Goal: Information Seeking & Learning: Learn about a topic

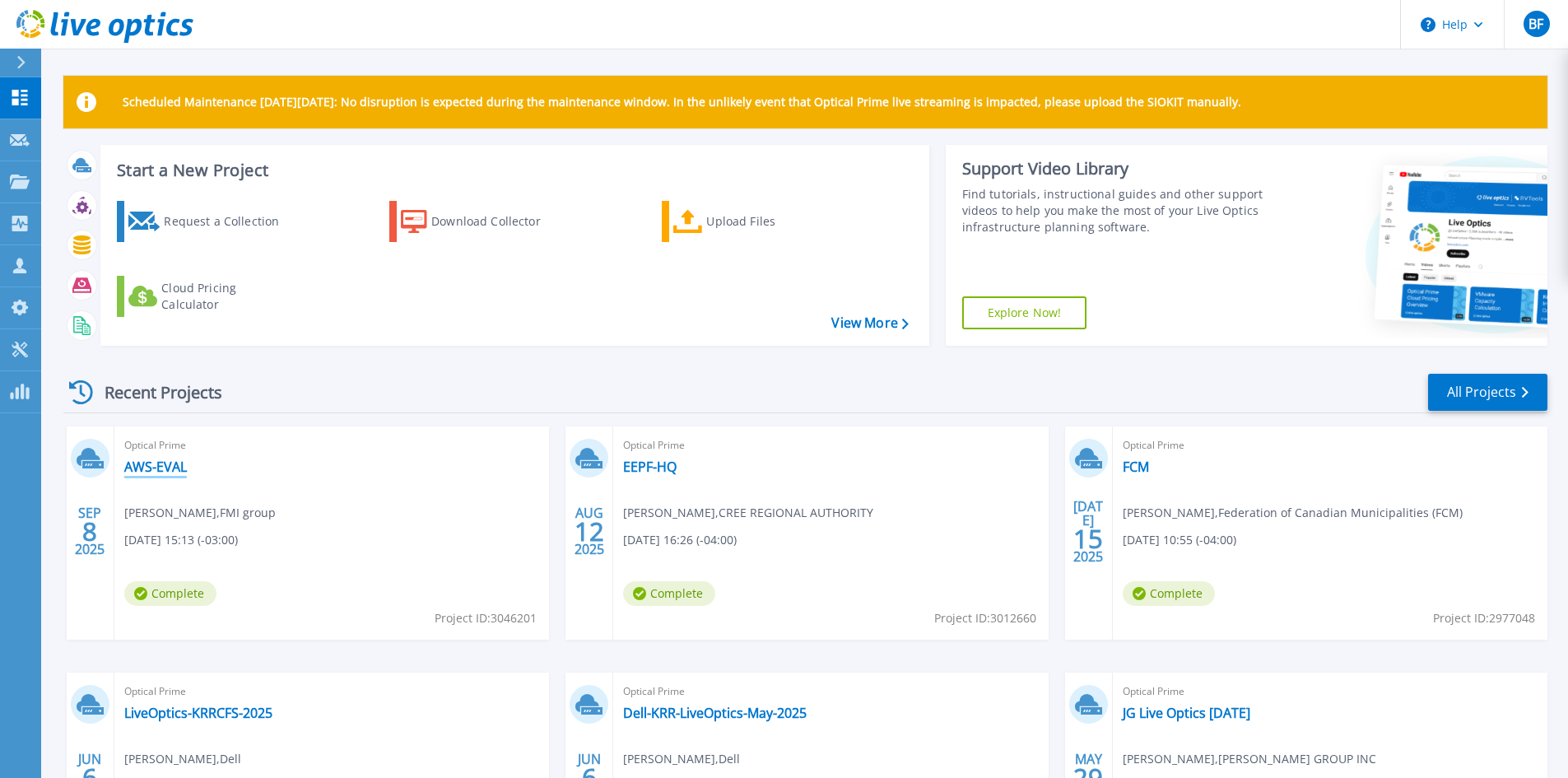
click at [163, 469] on link "AWS-EVAL" at bounding box center [155, 467] width 62 height 17
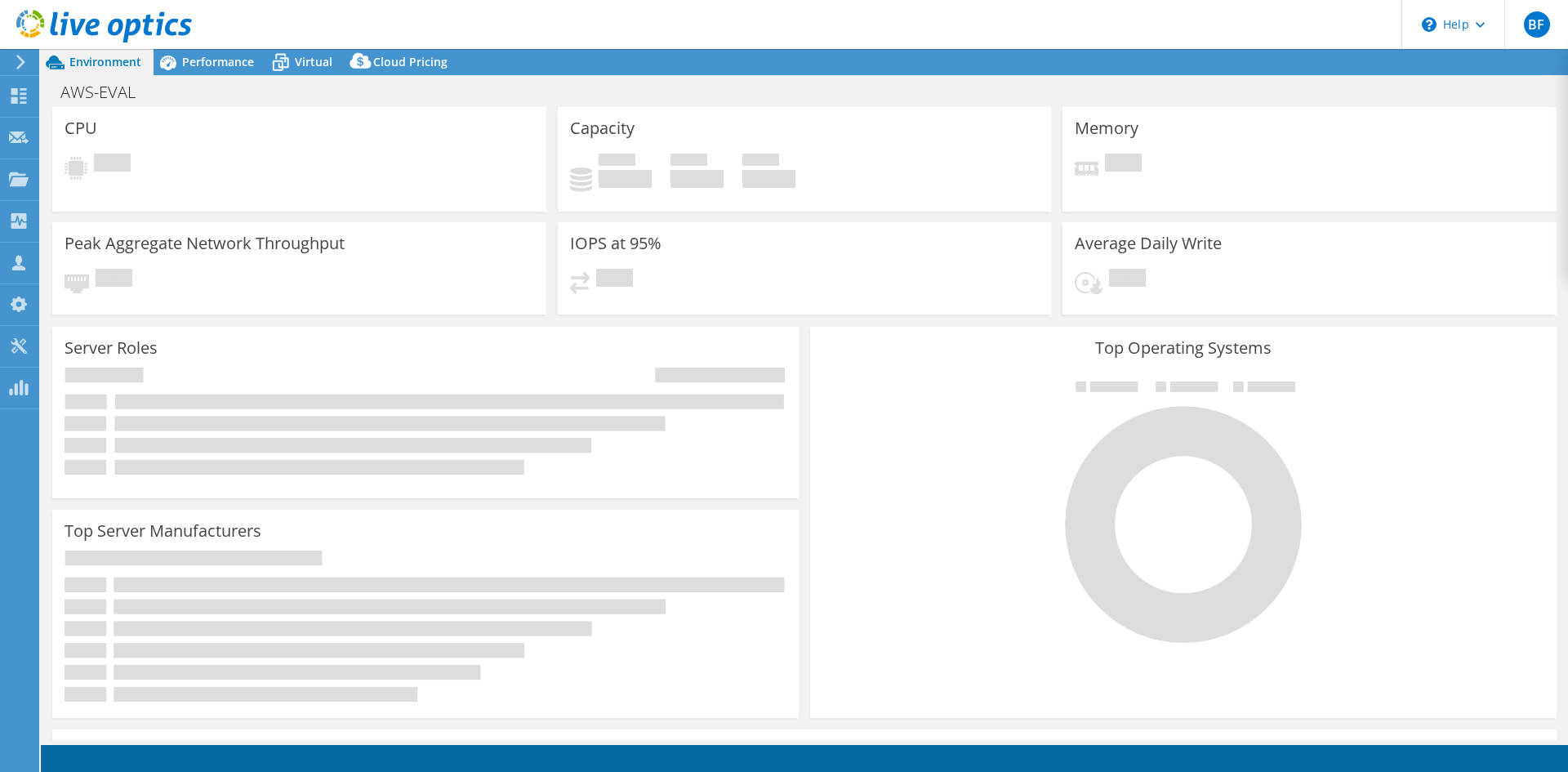
select select "[GEOGRAPHIC_DATA]"
select select "CAD"
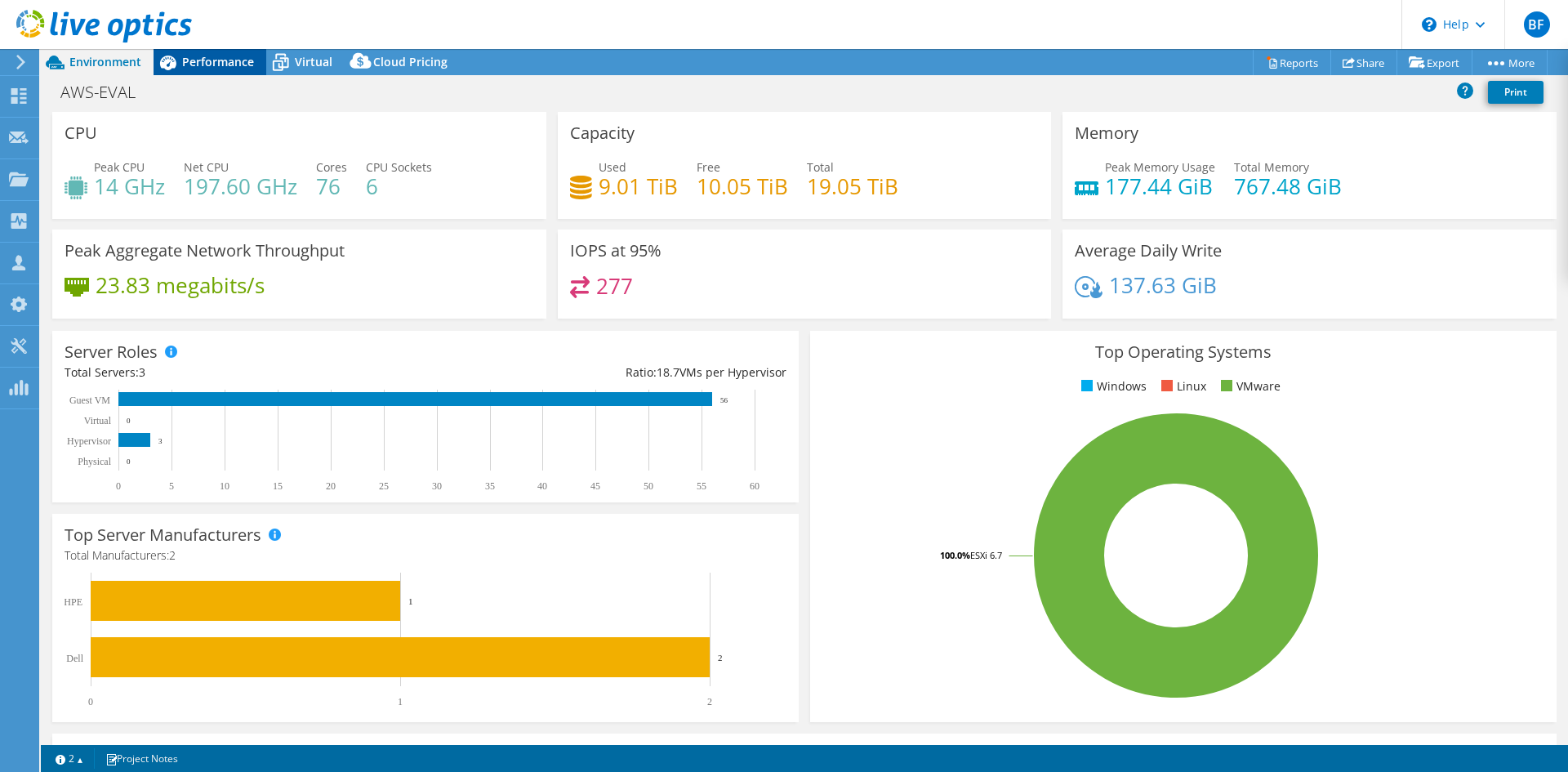
click at [221, 60] on span "Performance" at bounding box center [217, 61] width 72 height 16
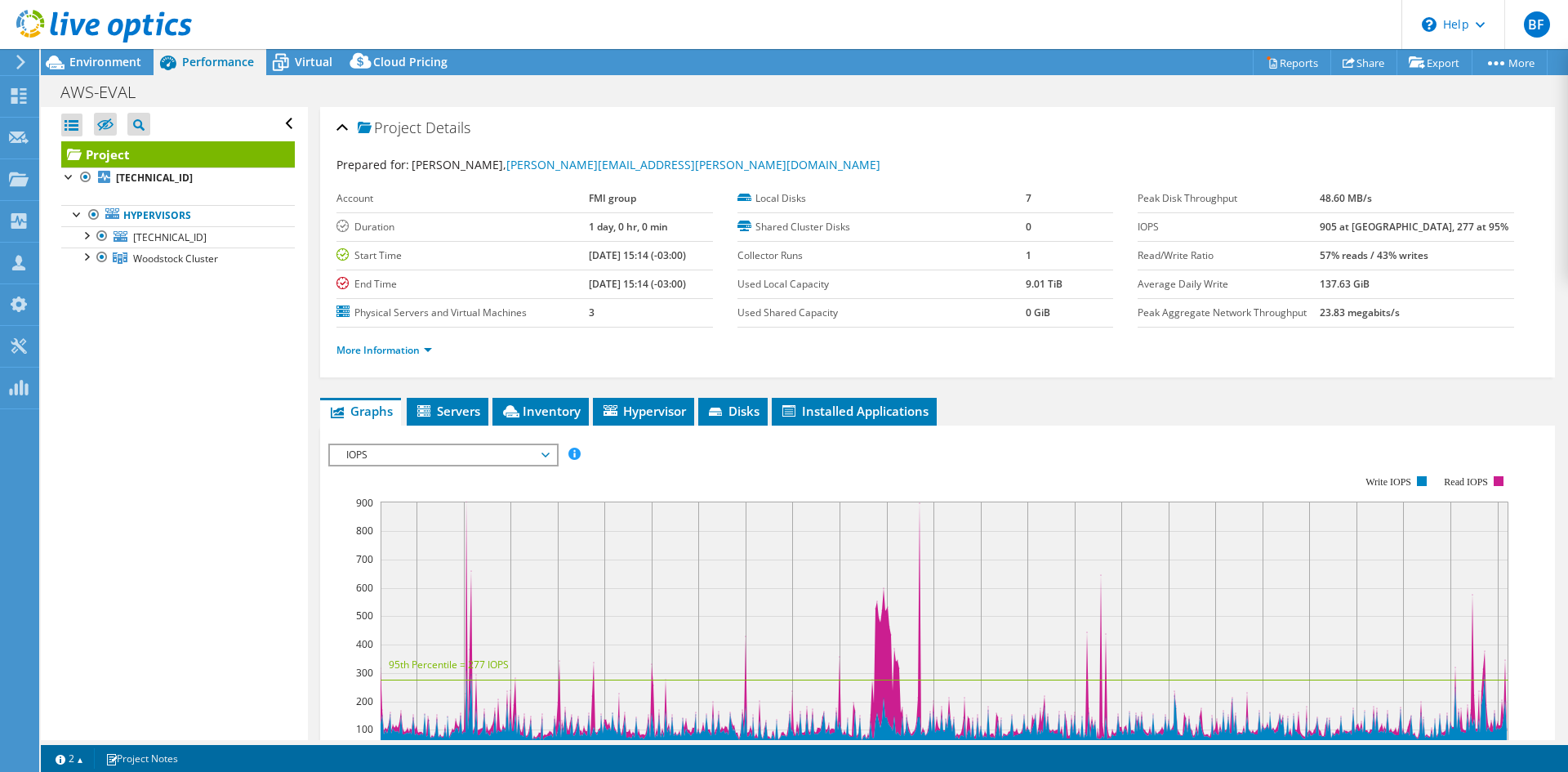
click at [510, 462] on span "IOPS" at bounding box center [443, 455] width 210 height 20
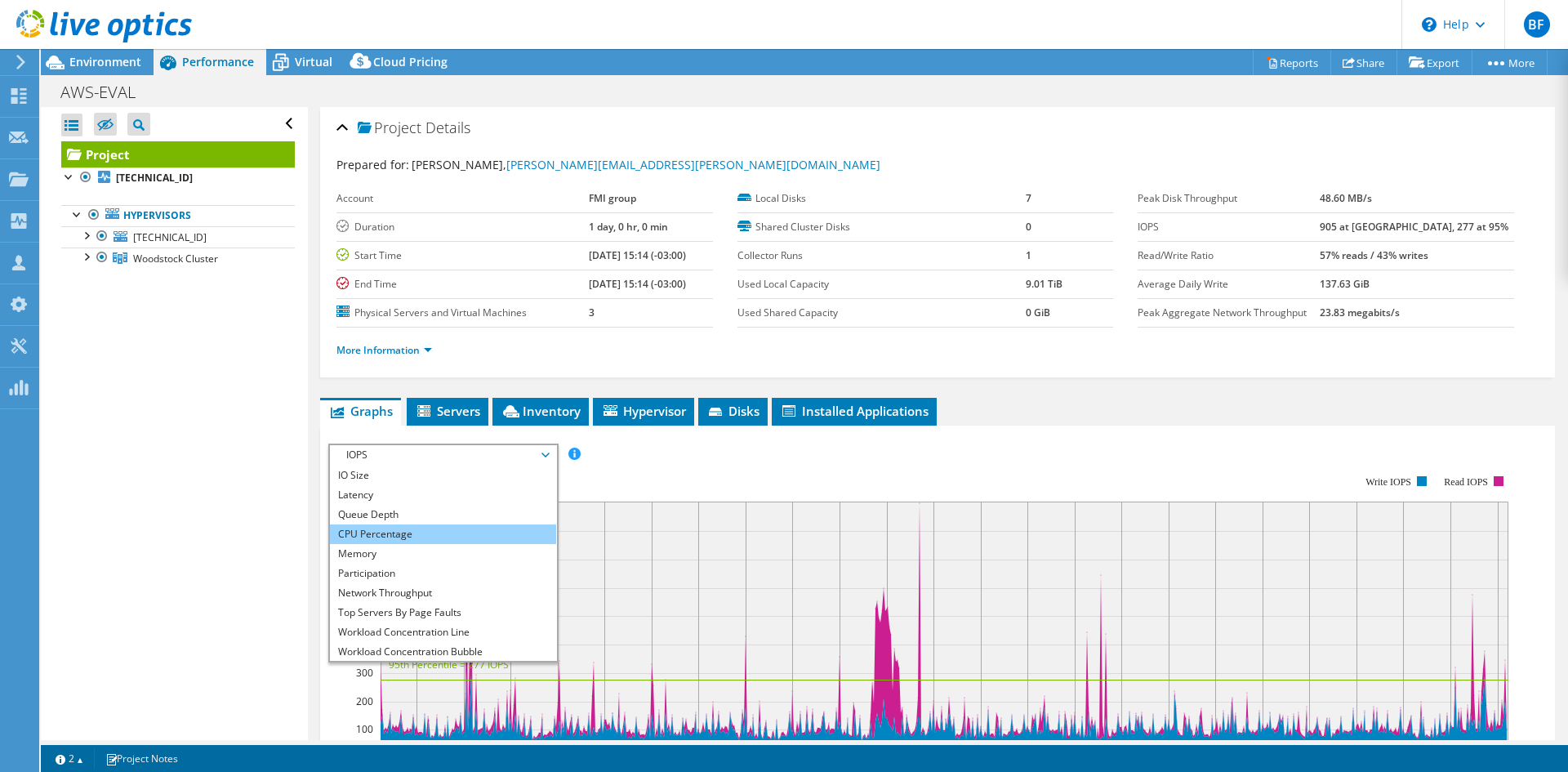
scroll to position [58, 0]
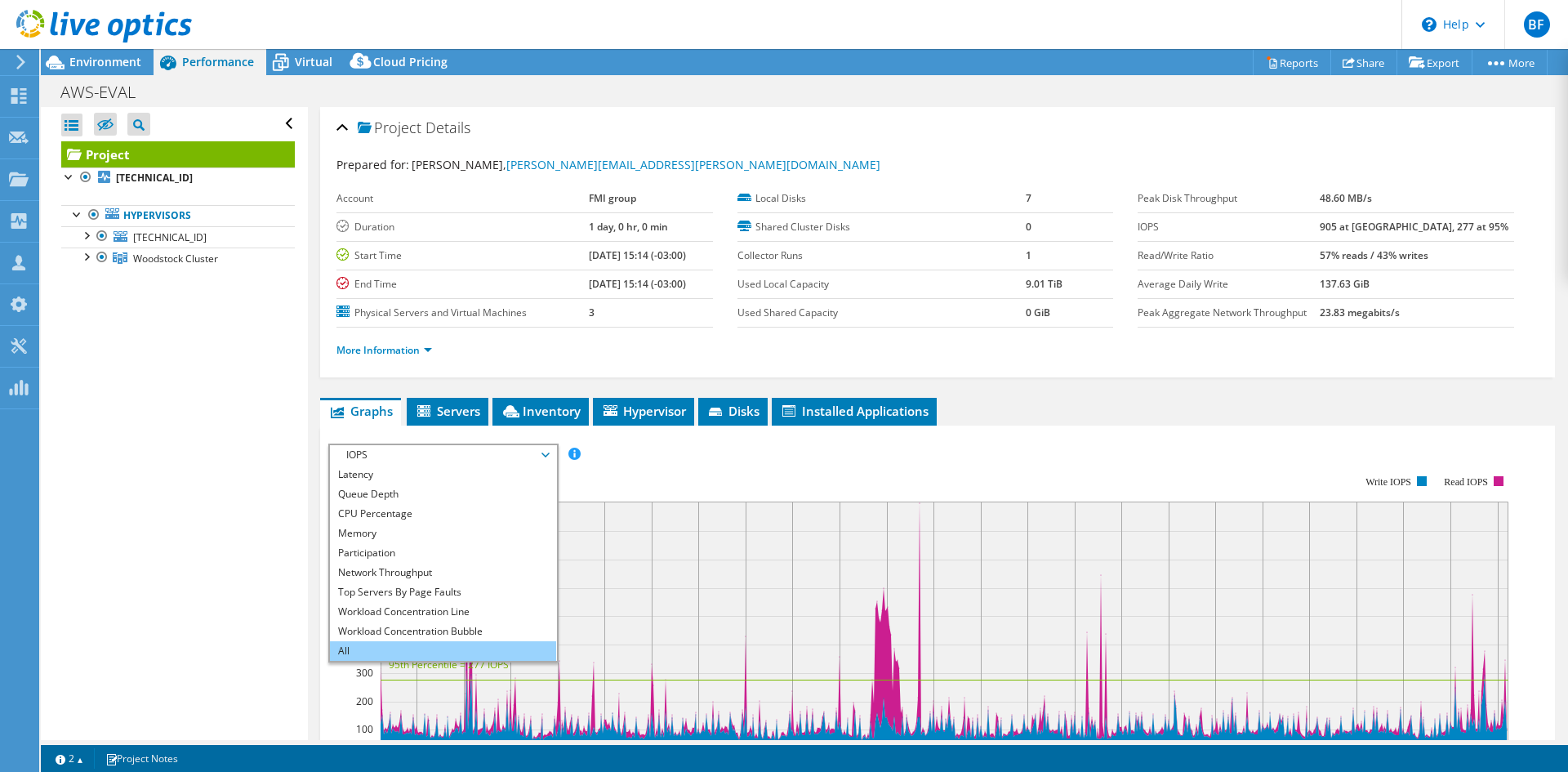
click at [409, 651] on li "All" at bounding box center [443, 651] width 226 height 20
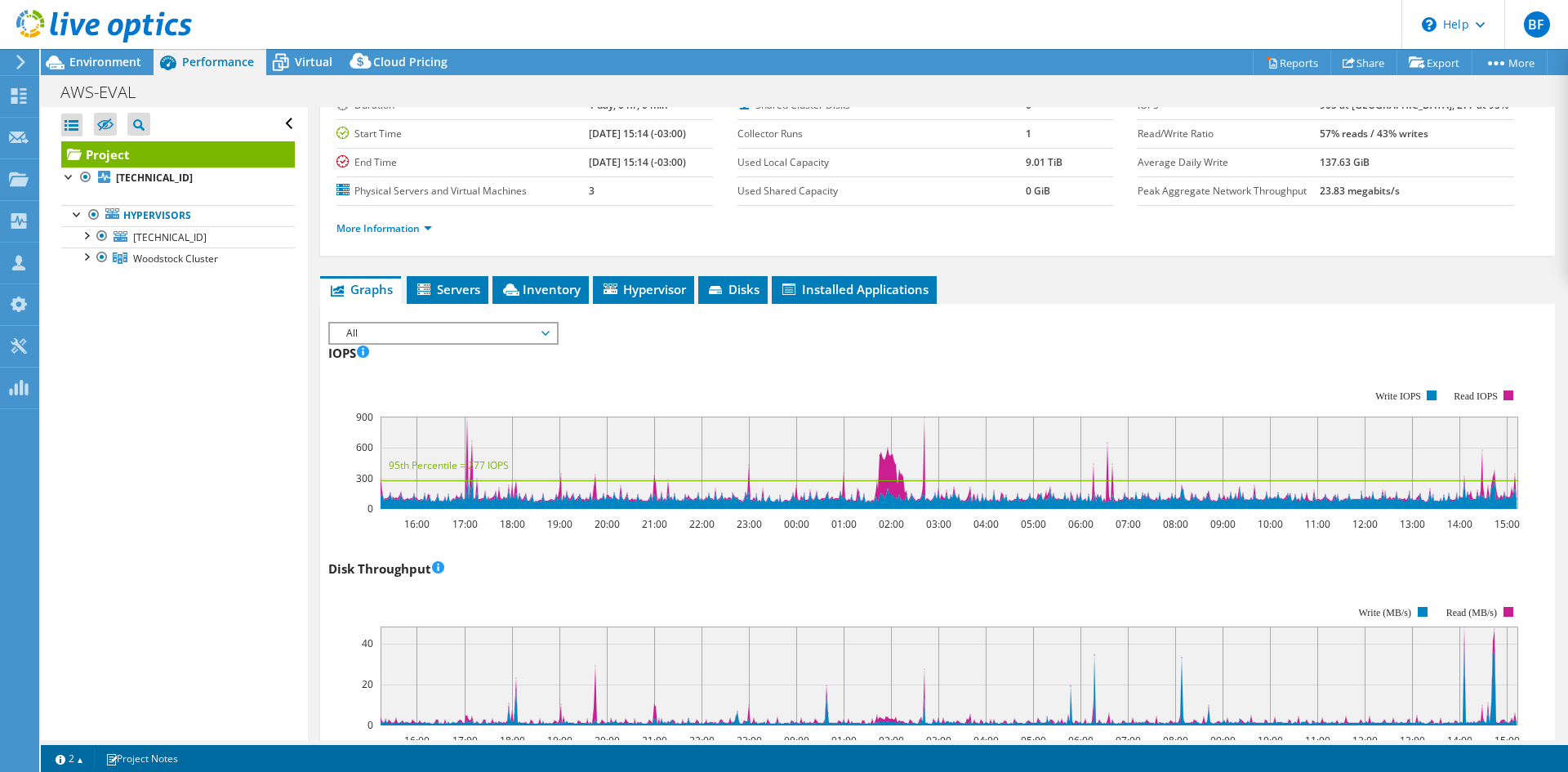
scroll to position [0, 0]
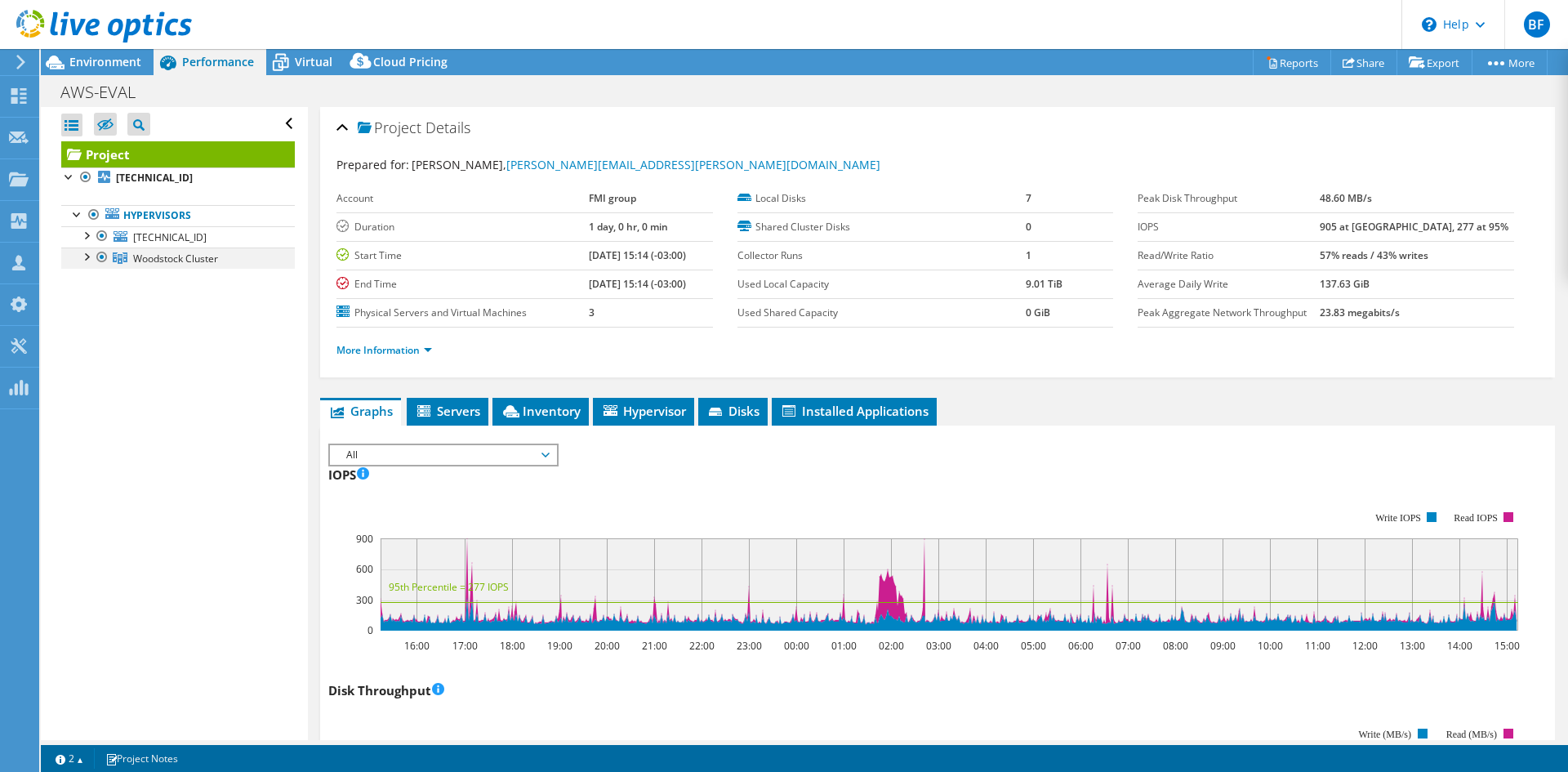
click at [84, 252] on div at bounding box center [86, 256] width 16 height 16
click at [85, 234] on div at bounding box center [86, 235] width 16 height 16
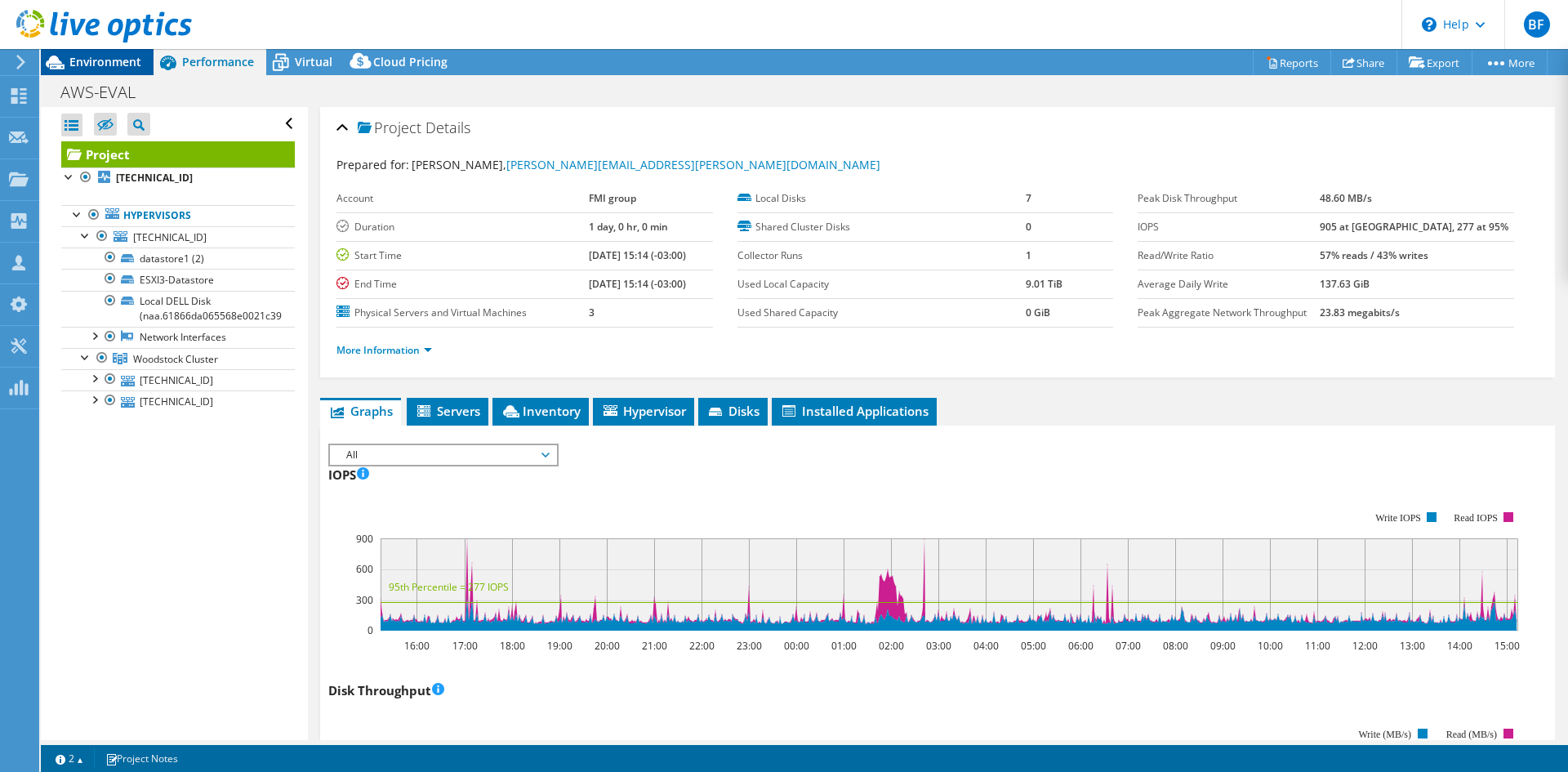
click at [95, 60] on span "Environment" at bounding box center [105, 61] width 72 height 16
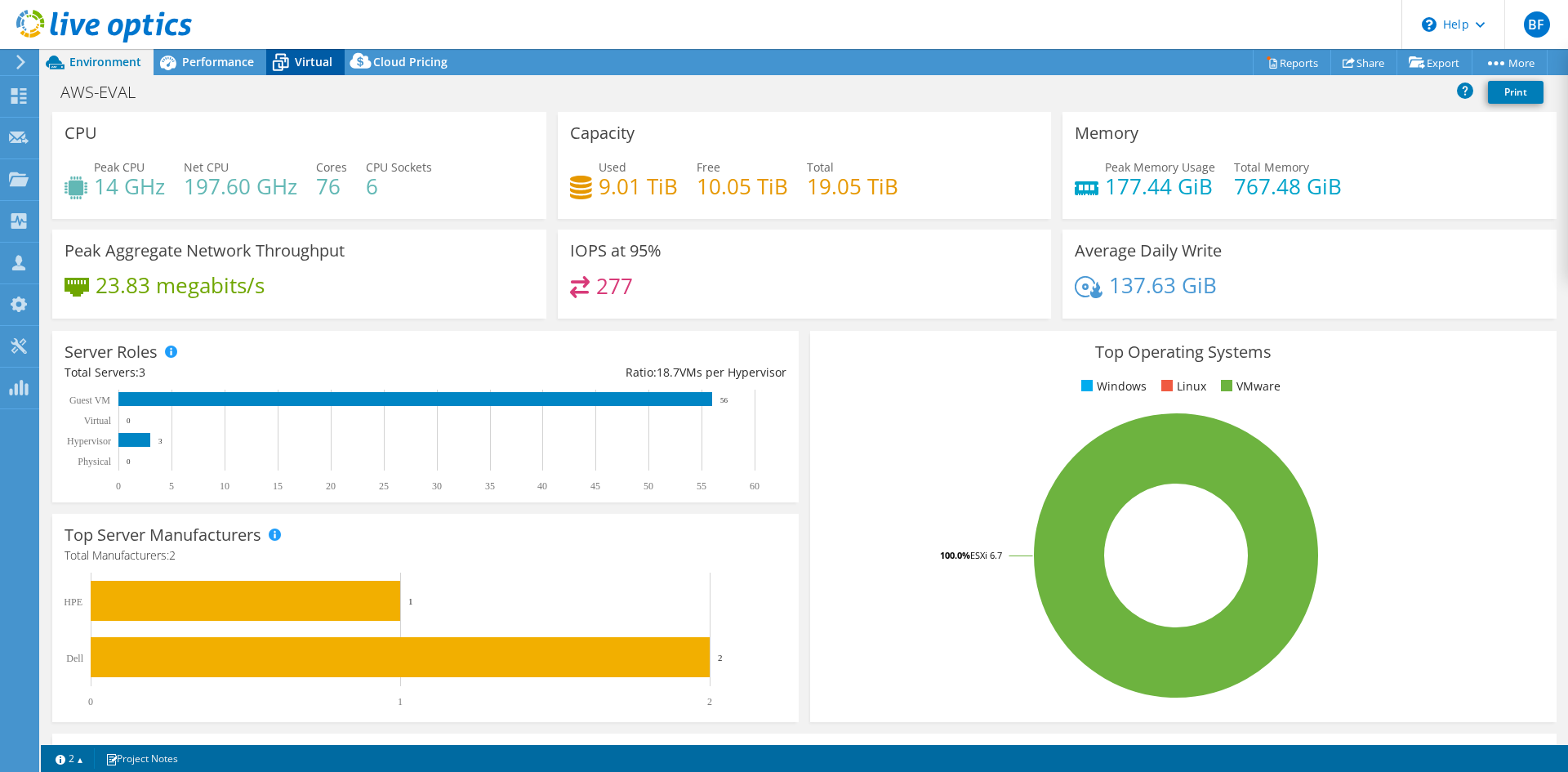
click at [296, 67] on span "Virtual" at bounding box center [314, 61] width 38 height 16
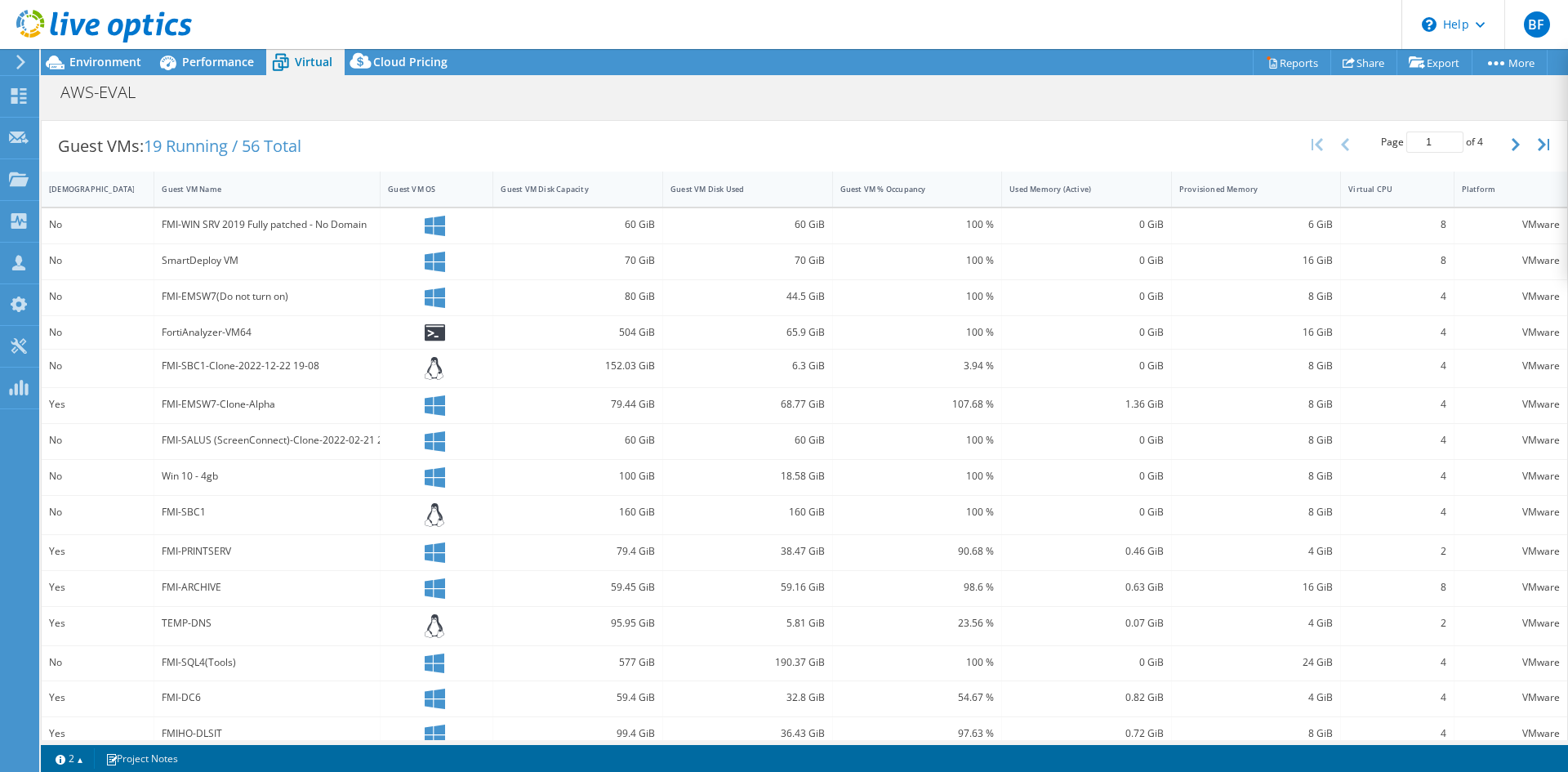
scroll to position [329, 0]
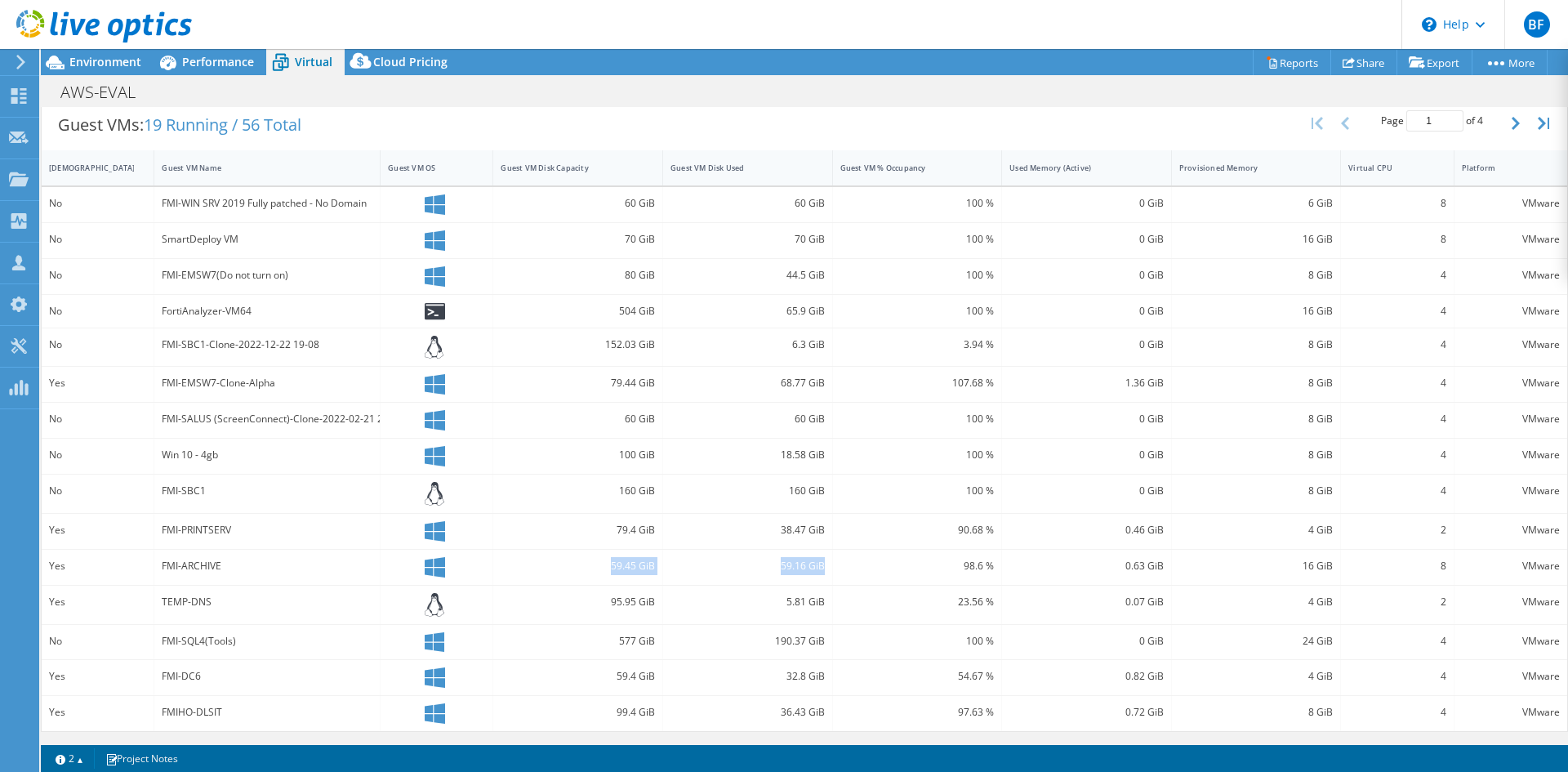
drag, startPoint x: 602, startPoint y: 565, endPoint x: 770, endPoint y: 555, distance: 168.3
click at [815, 554] on div "Yes FMI-ARCHIVE 59.45 GiB 59.16 GiB 98.6 % 0.63 GiB 16 GiB 8 VMware" at bounding box center [804, 567] width 1525 height 35
click at [267, 565] on div "FMI-ARCHIVE" at bounding box center [267, 566] width 211 height 18
drag, startPoint x: 235, startPoint y: 564, endPoint x: 260, endPoint y: 563, distance: 25.0
click at [260, 563] on div "FMI-ARCHIVE" at bounding box center [268, 567] width 226 height 35
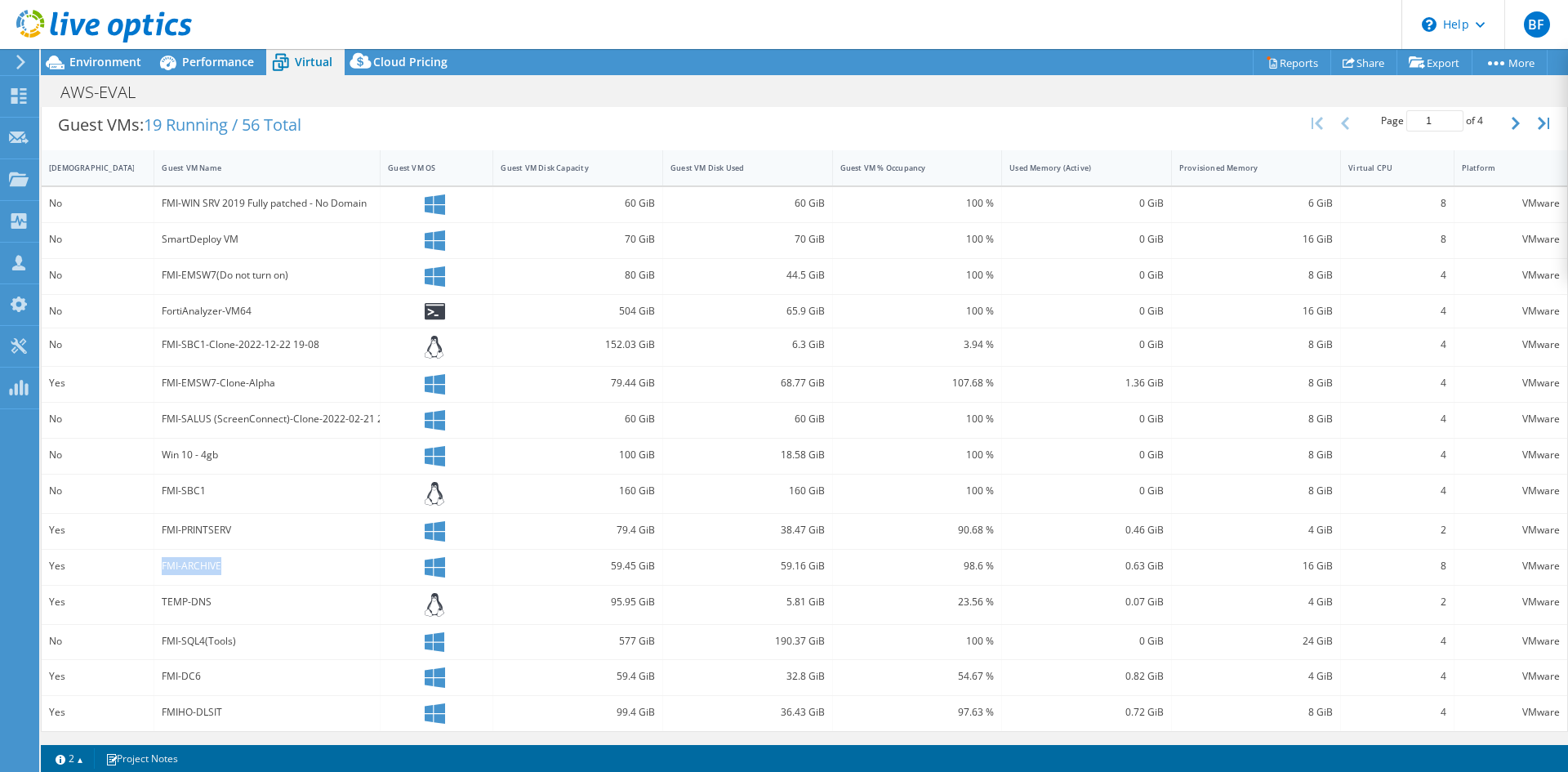
click at [161, 572] on div "FMI-ARCHIVE" at bounding box center [268, 567] width 226 height 35
click at [160, 571] on div "FMI-ARCHIVE" at bounding box center [268, 567] width 226 height 35
click at [165, 566] on div "FMI-ARCHIVE" at bounding box center [267, 566] width 211 height 18
click at [155, 642] on div "FMI-SQL4(Tools)" at bounding box center [268, 642] width 226 height 35
click at [1511, 120] on icon "button" at bounding box center [1515, 123] width 8 height 13
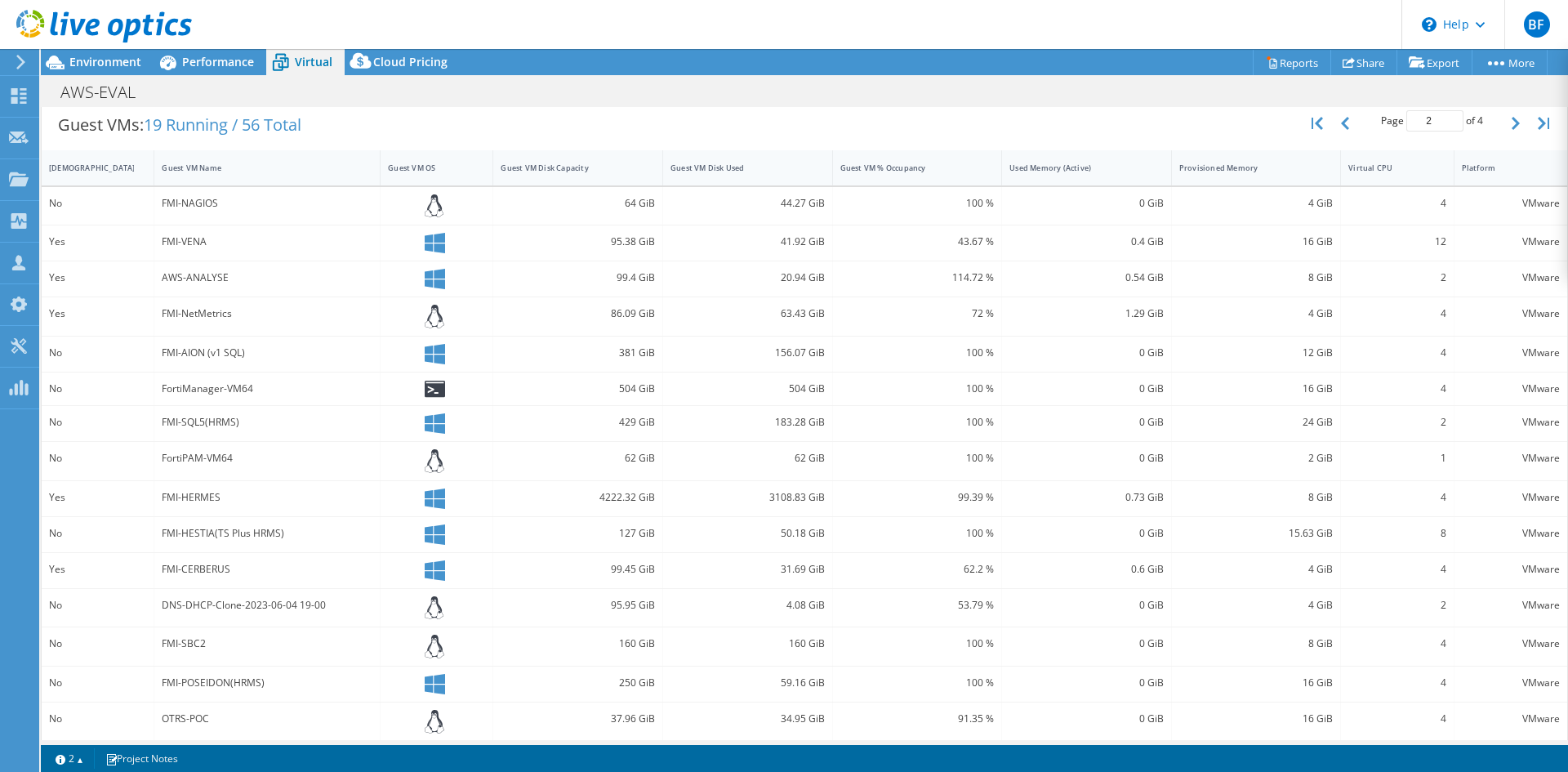
drag, startPoint x: 1499, startPoint y: 119, endPoint x: 989, endPoint y: 311, distance: 544.9
click at [989, 311] on div "72 %" at bounding box center [918, 316] width 170 height 39
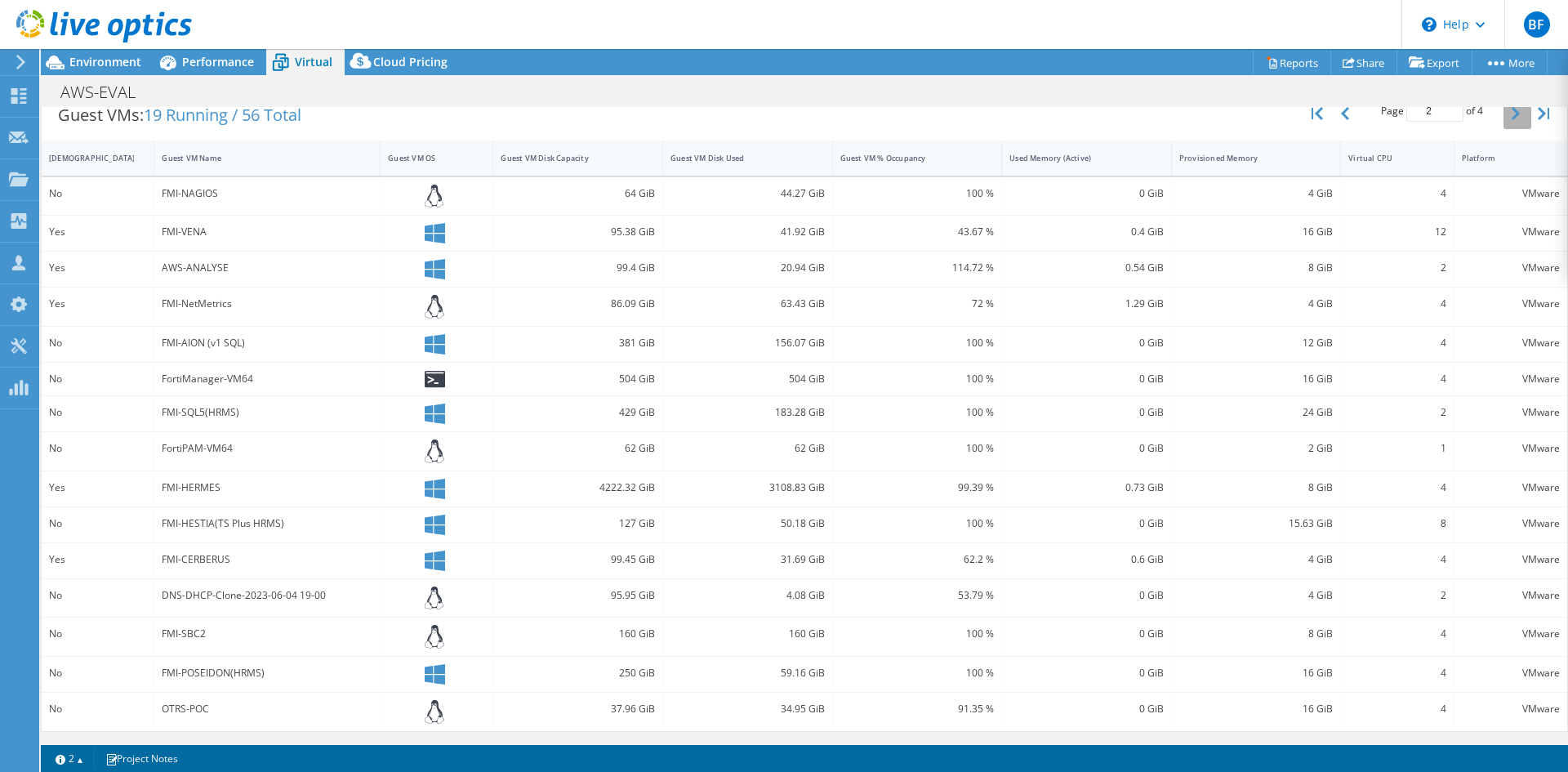
click at [1511, 118] on icon "button" at bounding box center [1515, 114] width 8 height 13
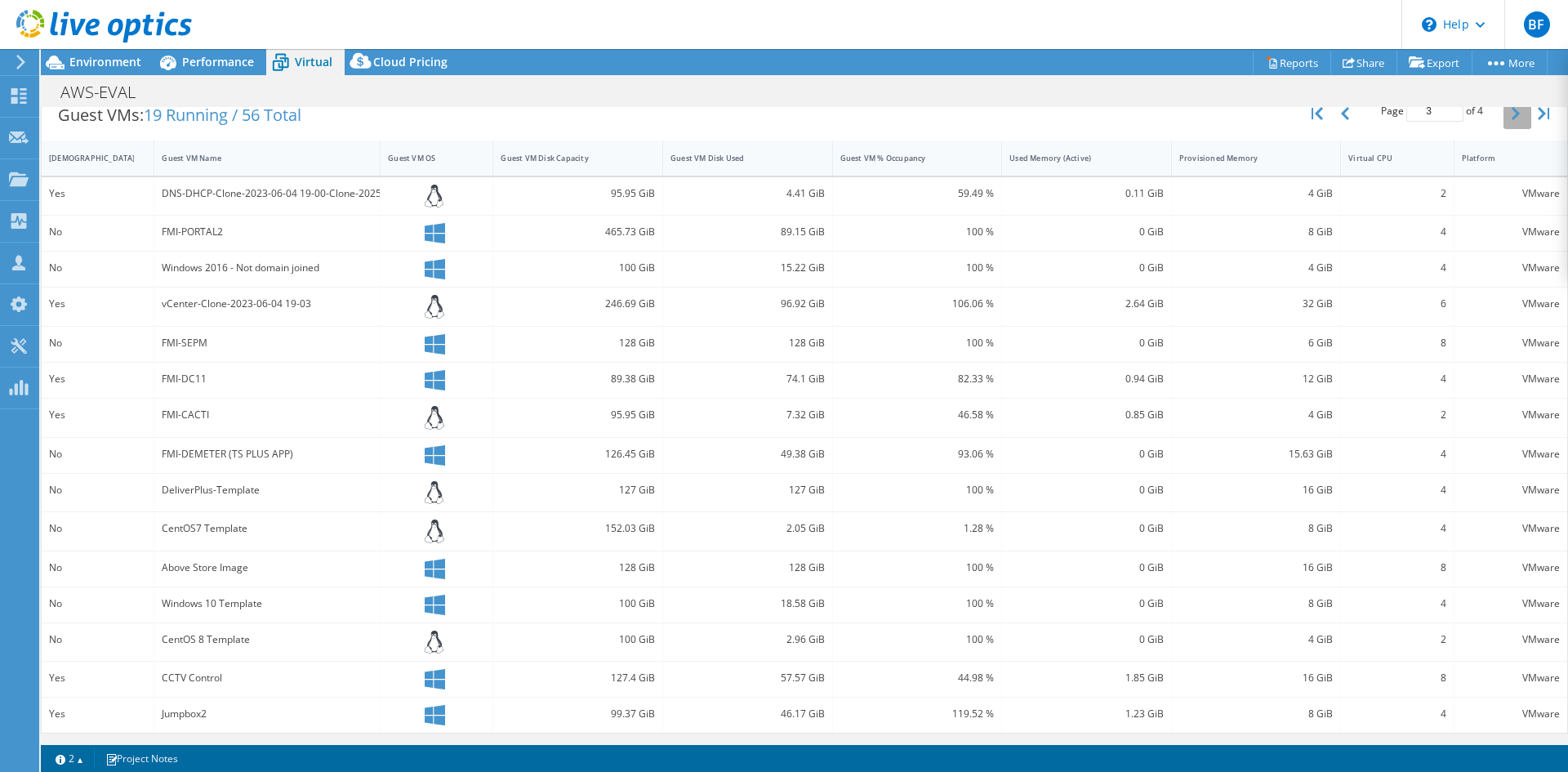
click at [1511, 116] on icon "button" at bounding box center [1515, 114] width 8 height 13
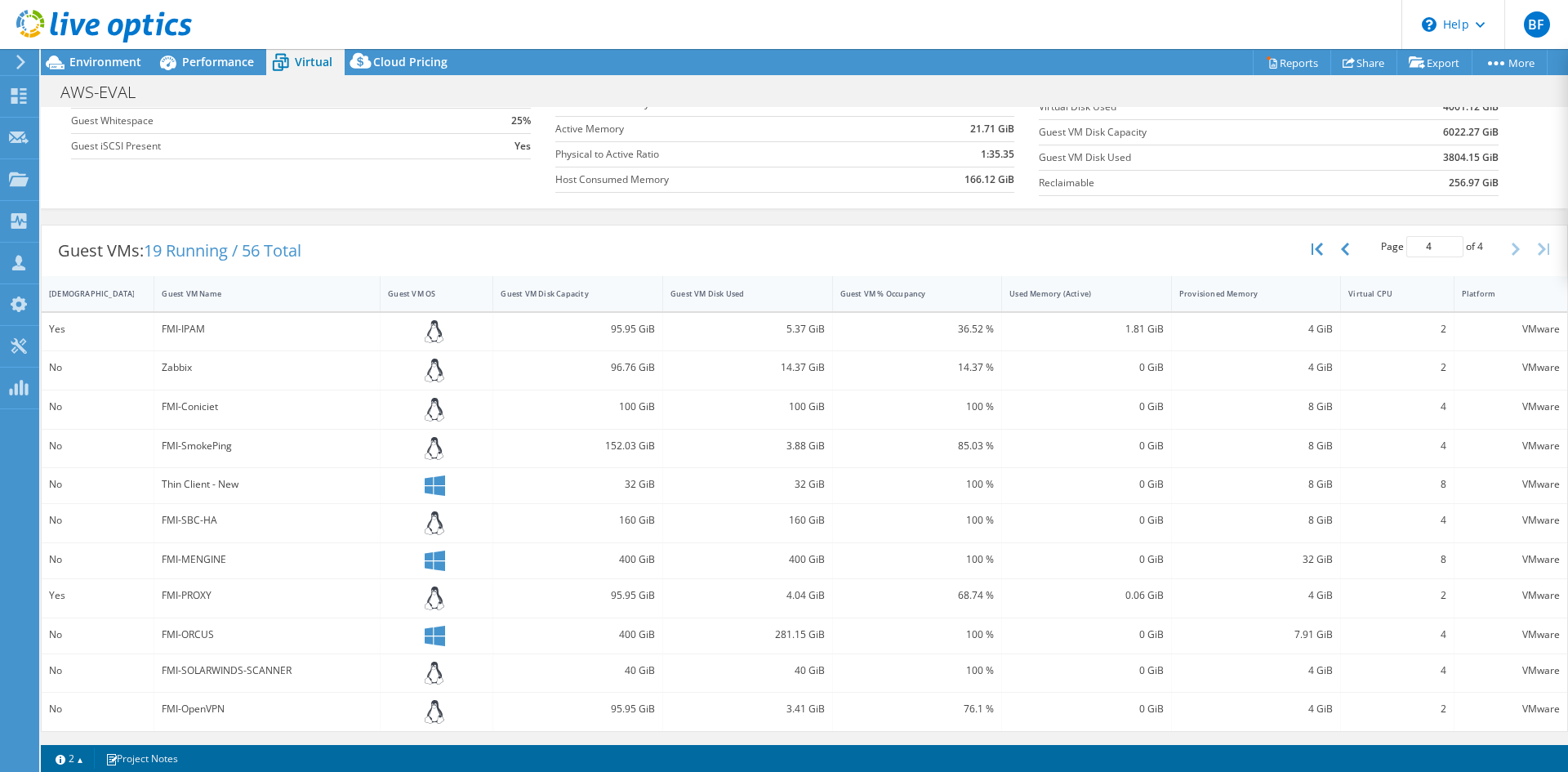
scroll to position [203, 0]
click at [1341, 249] on icon "button" at bounding box center [1345, 249] width 8 height 13
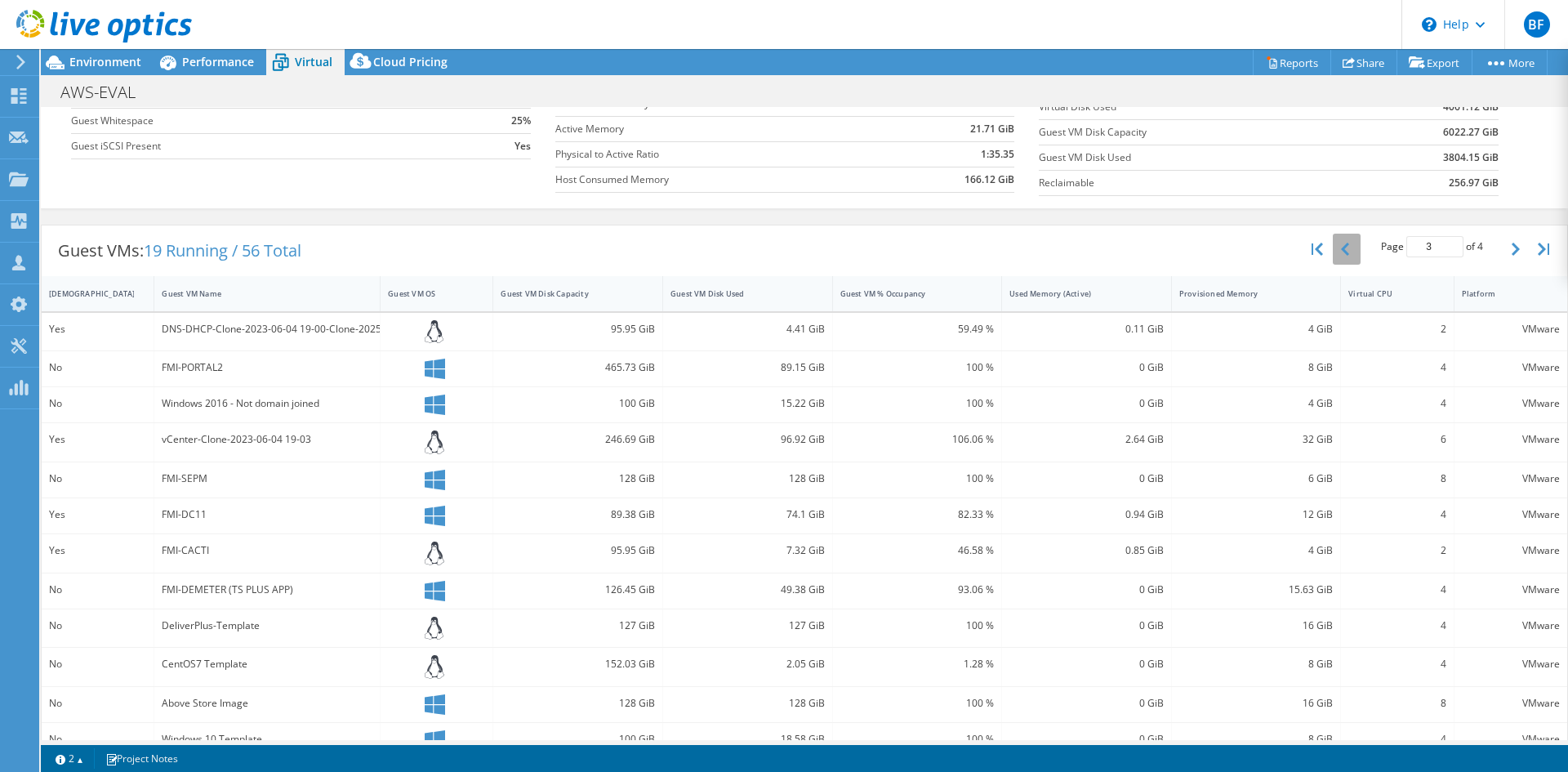
click at [1341, 249] on icon "button" at bounding box center [1345, 249] width 8 height 13
type input "2"
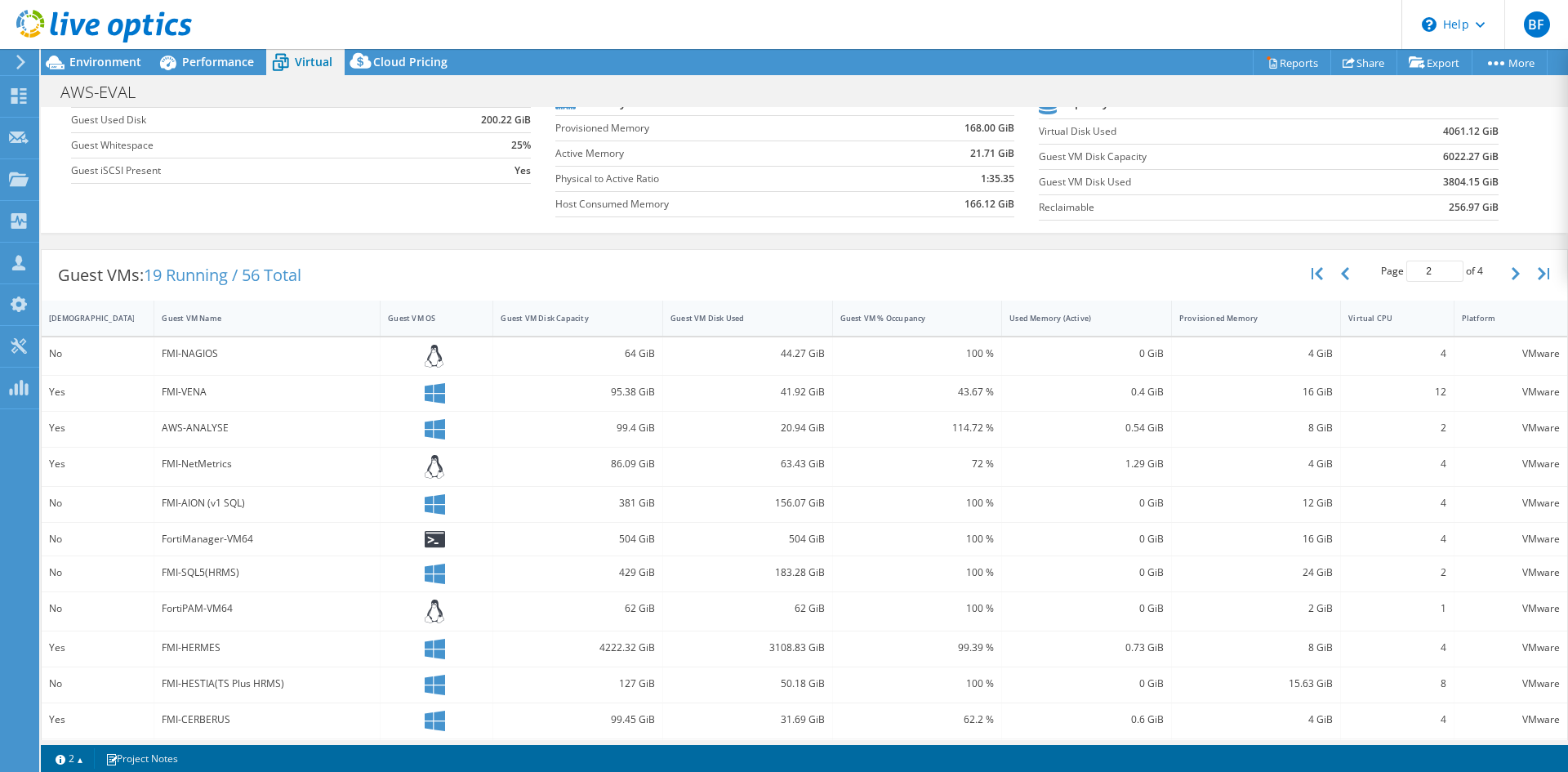
scroll to position [339, 0]
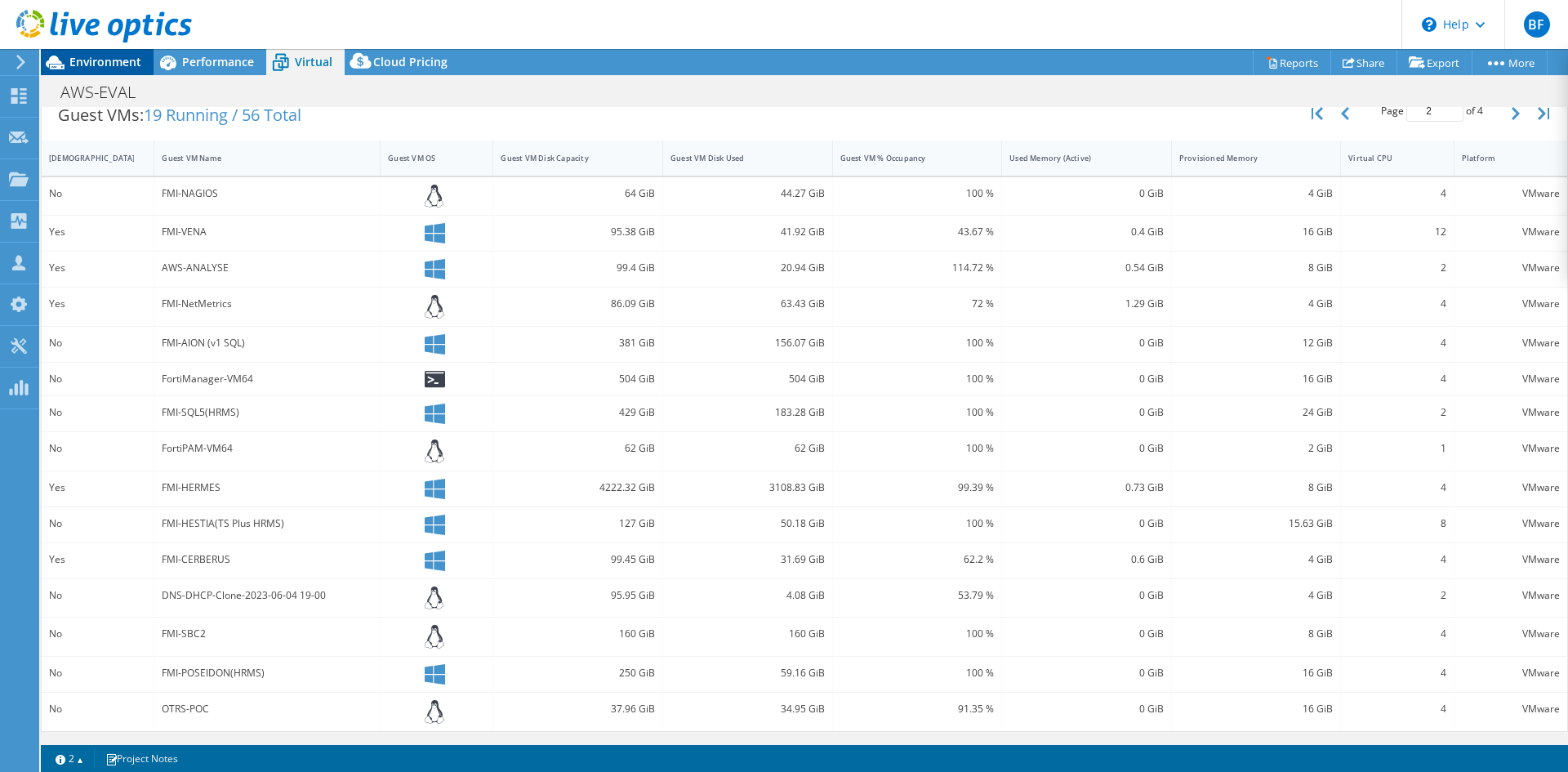
click at [77, 54] on span "Environment" at bounding box center [105, 61] width 72 height 16
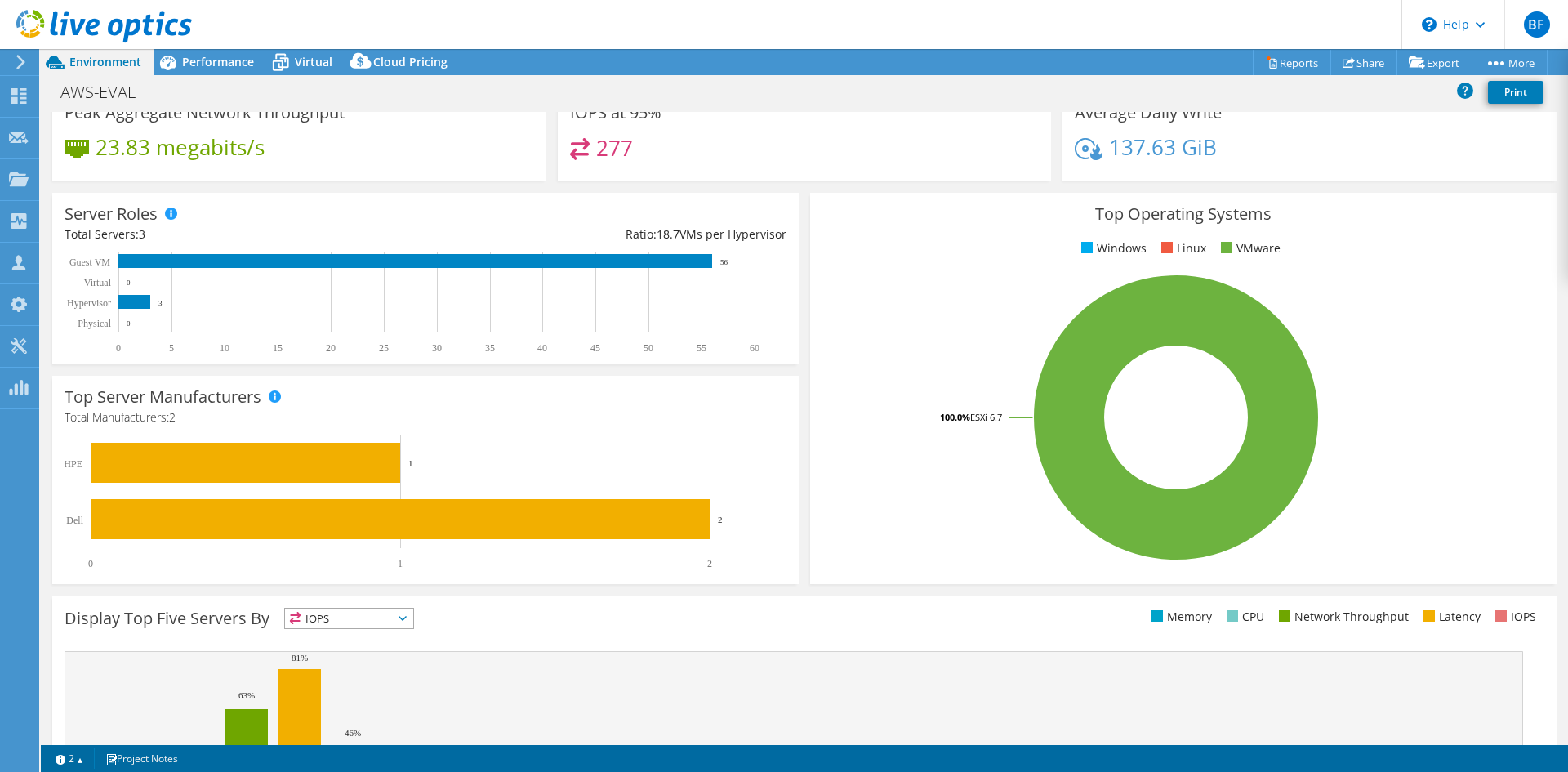
scroll to position [0, 0]
